Goal: Navigation & Orientation: Find specific page/section

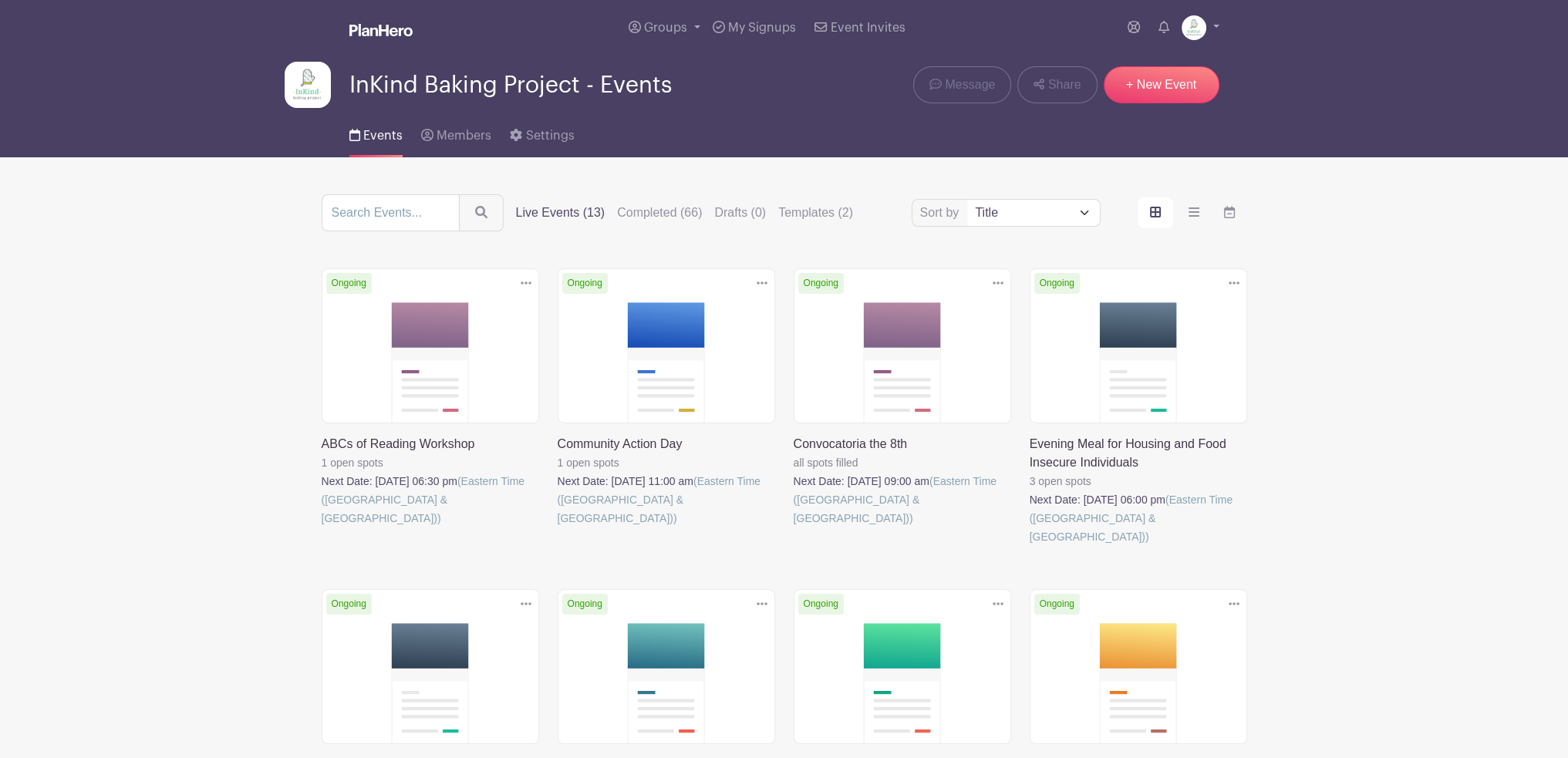
click at [322, 528] on link at bounding box center [322, 528] width 0 height 0
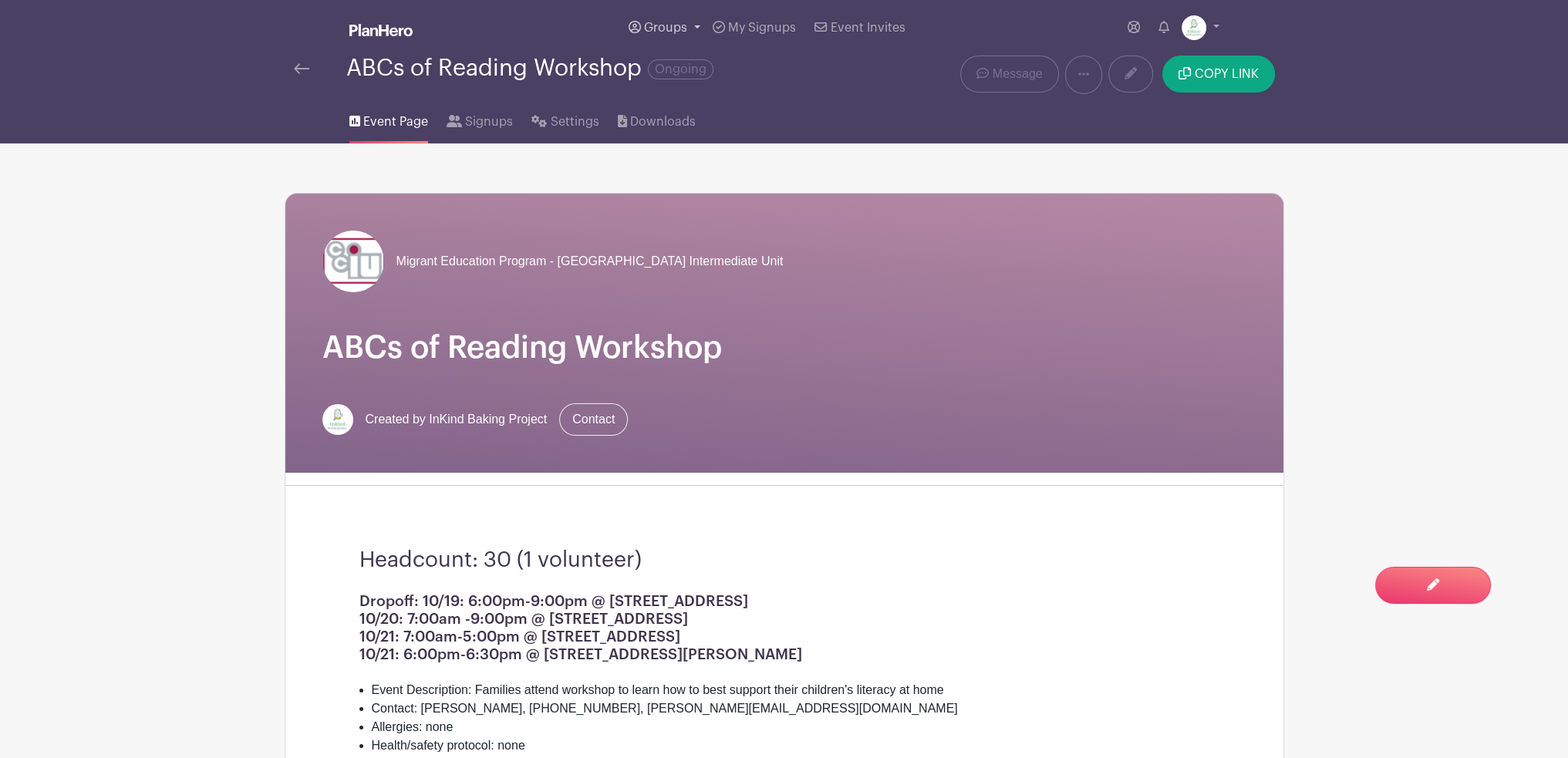
click at [669, 21] on link "Groups" at bounding box center [664, 27] width 84 height 55
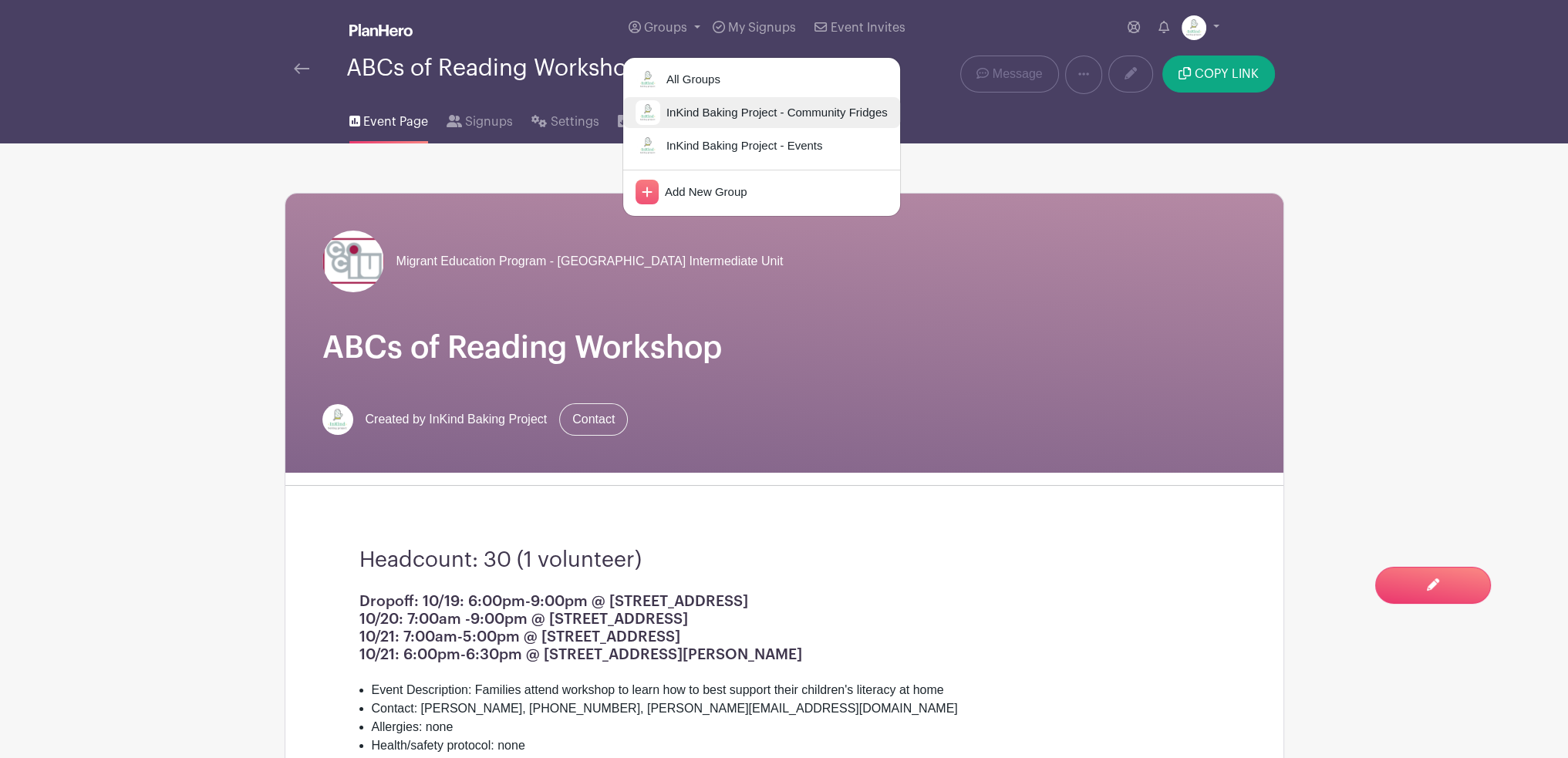
click at [693, 112] on span "InKind Baking Project - Community Fridges" at bounding box center [773, 113] width 227 height 17
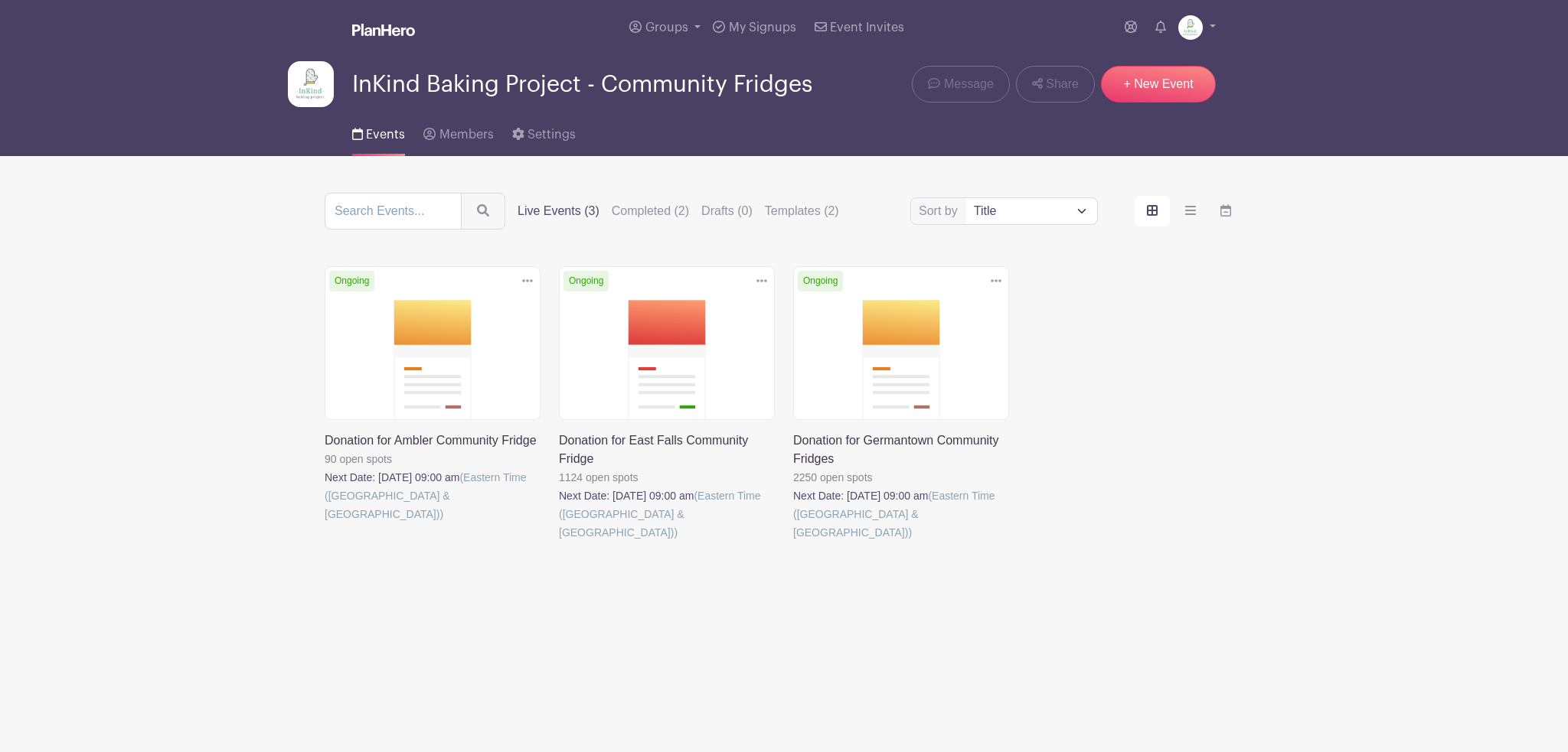
click at [385, 33] on img at bounding box center [383, 30] width 62 height 12
click at [1200, 670] on html "Loading... Groups All Groups InKind Baking Project - Community Fridges InKind B…" at bounding box center [784, 340] width 1568 height 680
